Goal: Navigation & Orientation: Find specific page/section

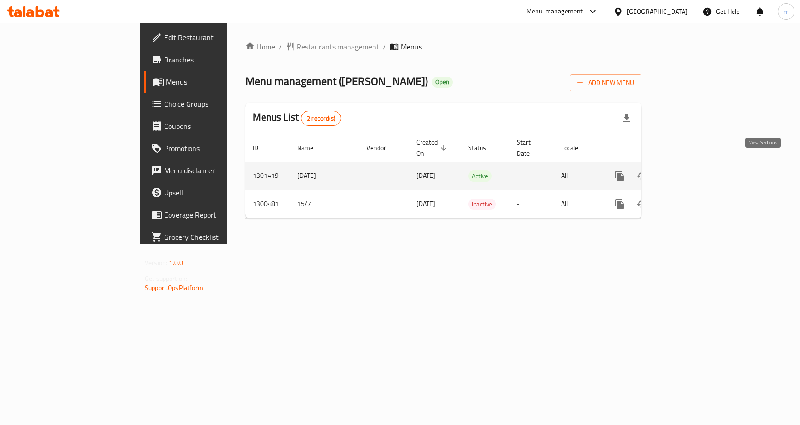
click at [692, 171] on icon "enhanced table" at bounding box center [686, 176] width 11 height 11
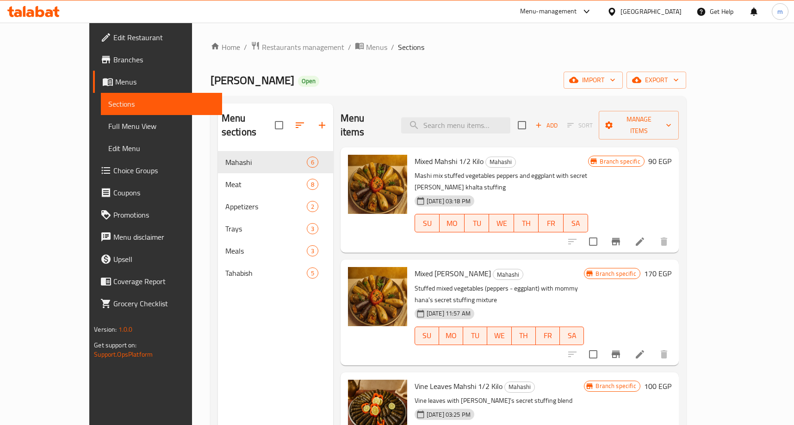
click at [93, 184] on link "Coupons" at bounding box center [157, 193] width 129 height 22
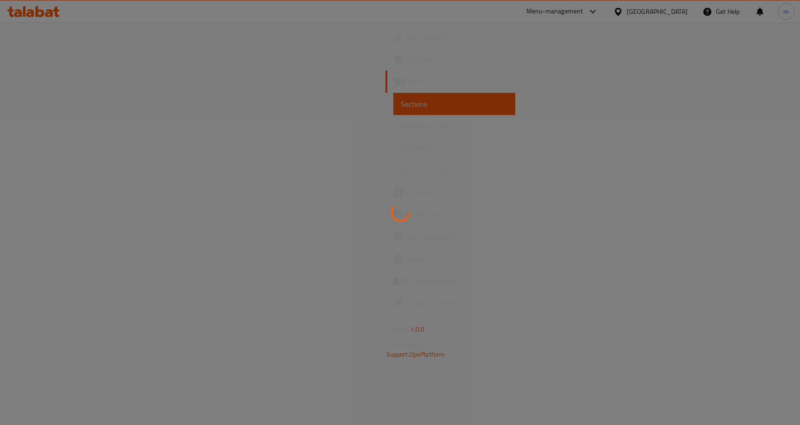
click at [48, 173] on div at bounding box center [400, 212] width 800 height 425
click at [406, 173] on span "Choice Groups" at bounding box center [457, 170] width 102 height 11
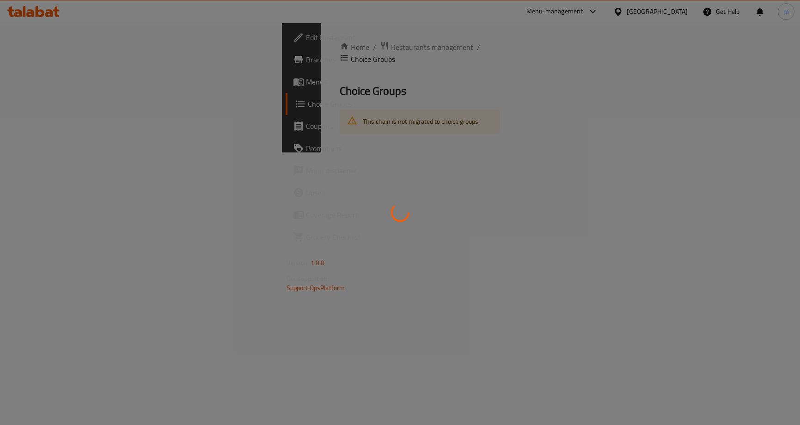
click at [48, 173] on div at bounding box center [400, 212] width 800 height 425
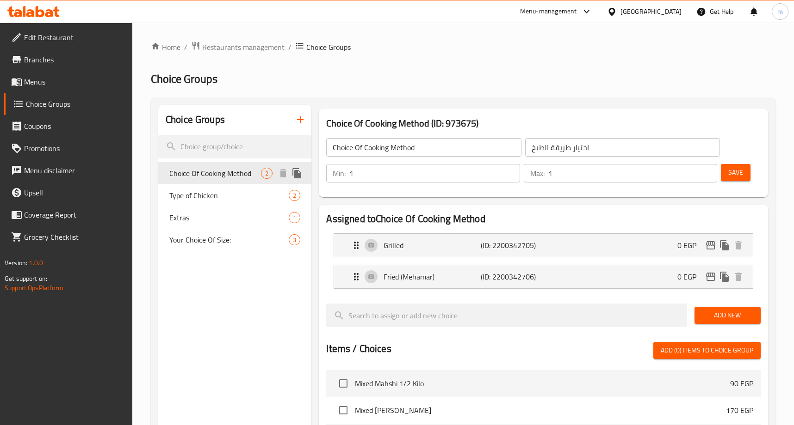
click at [203, 170] on span "Choice Of Cooking Method" at bounding box center [215, 173] width 92 height 11
click at [563, 72] on h2 "Choice Groups" at bounding box center [463, 79] width 624 height 15
click at [259, 46] on span "Restaurants management" at bounding box center [243, 47] width 82 height 11
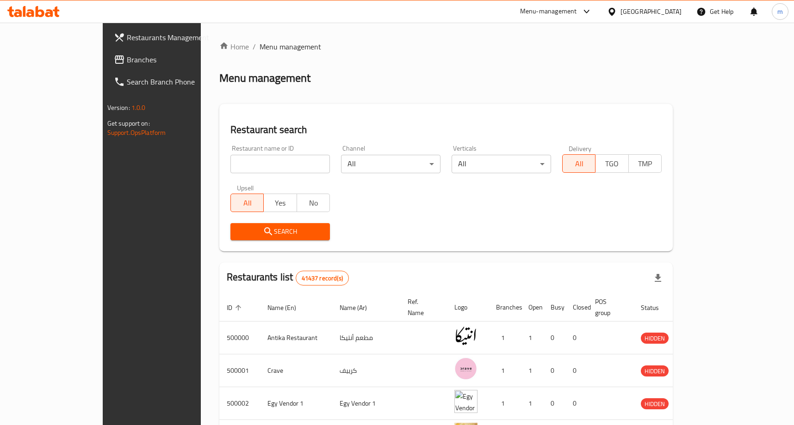
click at [54, 50] on div at bounding box center [397, 212] width 794 height 425
click at [106, 50] on link "Branches" at bounding box center [170, 60] width 129 height 22
